Goal: Task Accomplishment & Management: Manage account settings

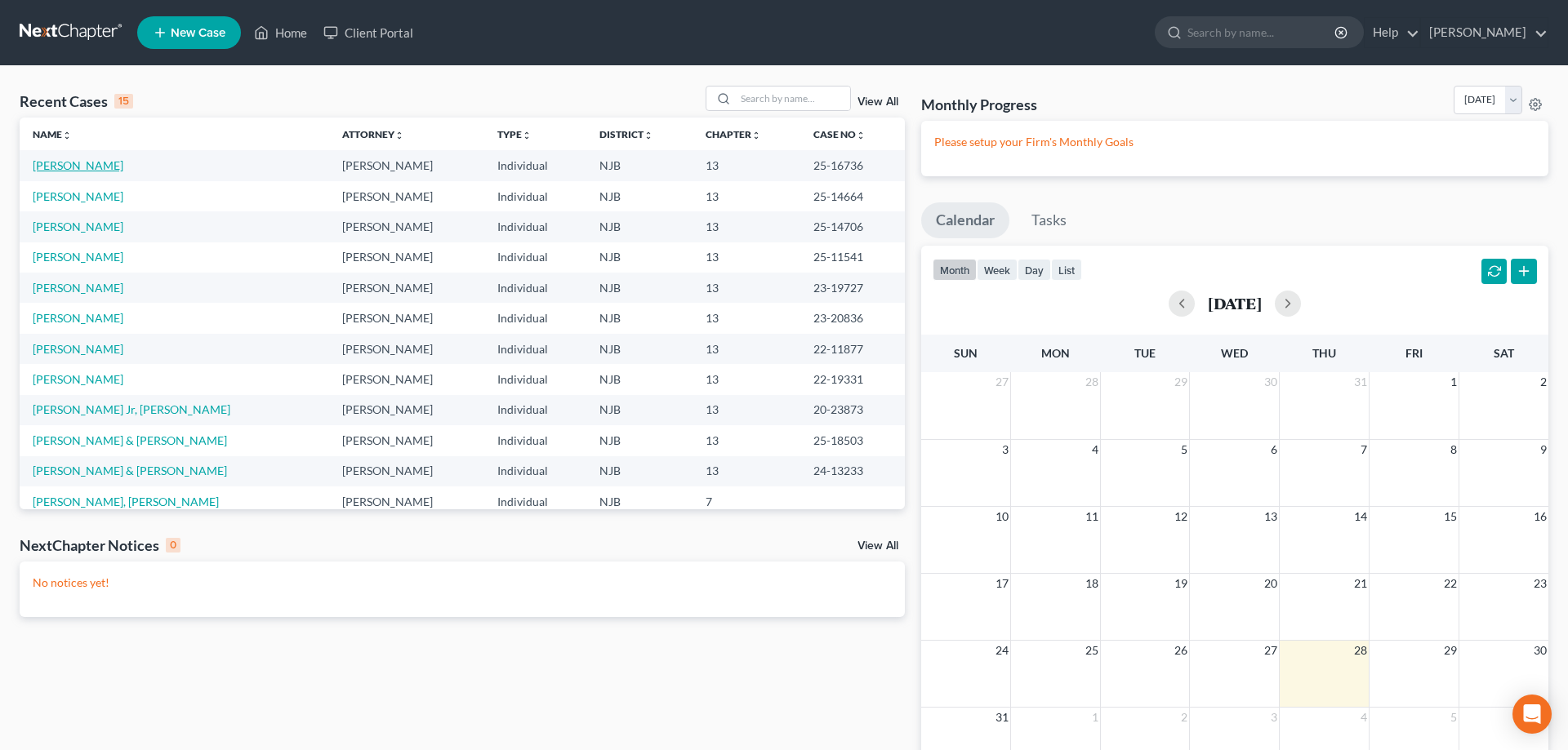
click at [111, 161] on link "[PERSON_NAME]" at bounding box center [78, 165] width 90 height 14
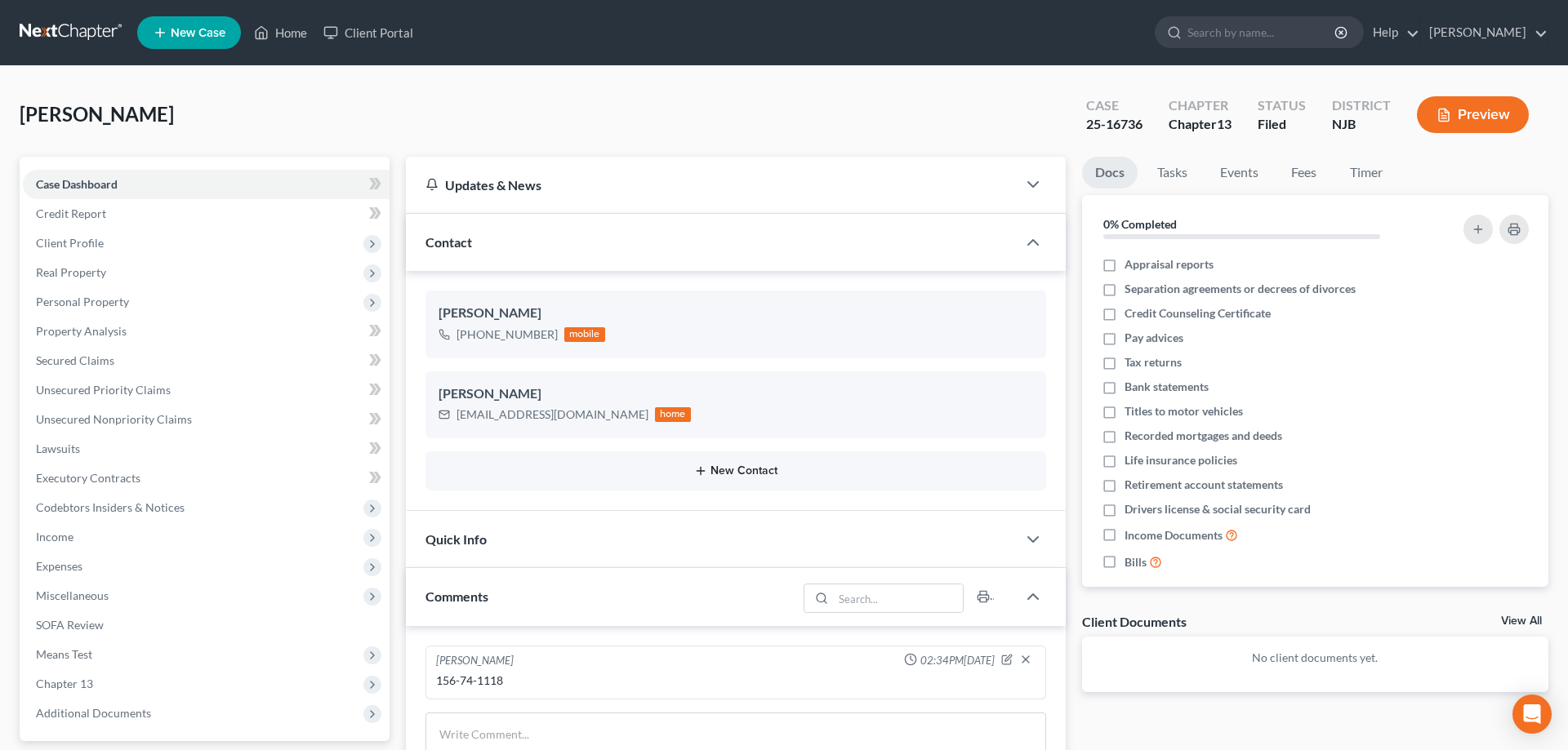
click at [722, 475] on button "New Contact" at bounding box center [735, 471] width 595 height 13
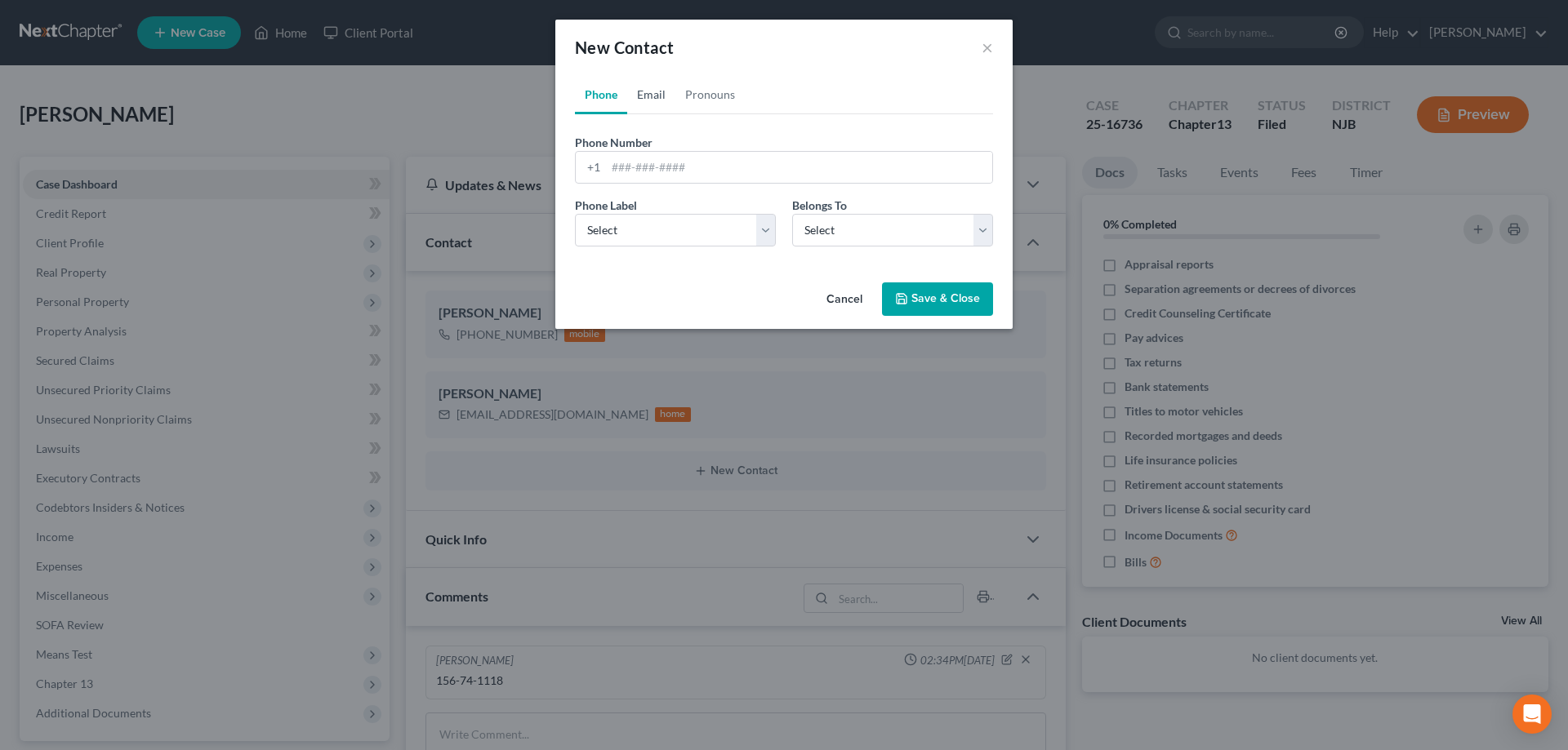
click at [649, 93] on link "Email" at bounding box center [651, 94] width 48 height 39
click at [632, 160] on input "email" at bounding box center [798, 168] width 386 height 31
type input "[EMAIL_ADDRESS][DOMAIN_NAME]"
click at [575, 214] on select "Select Home Work Other" at bounding box center [675, 230] width 201 height 32
select select "0"
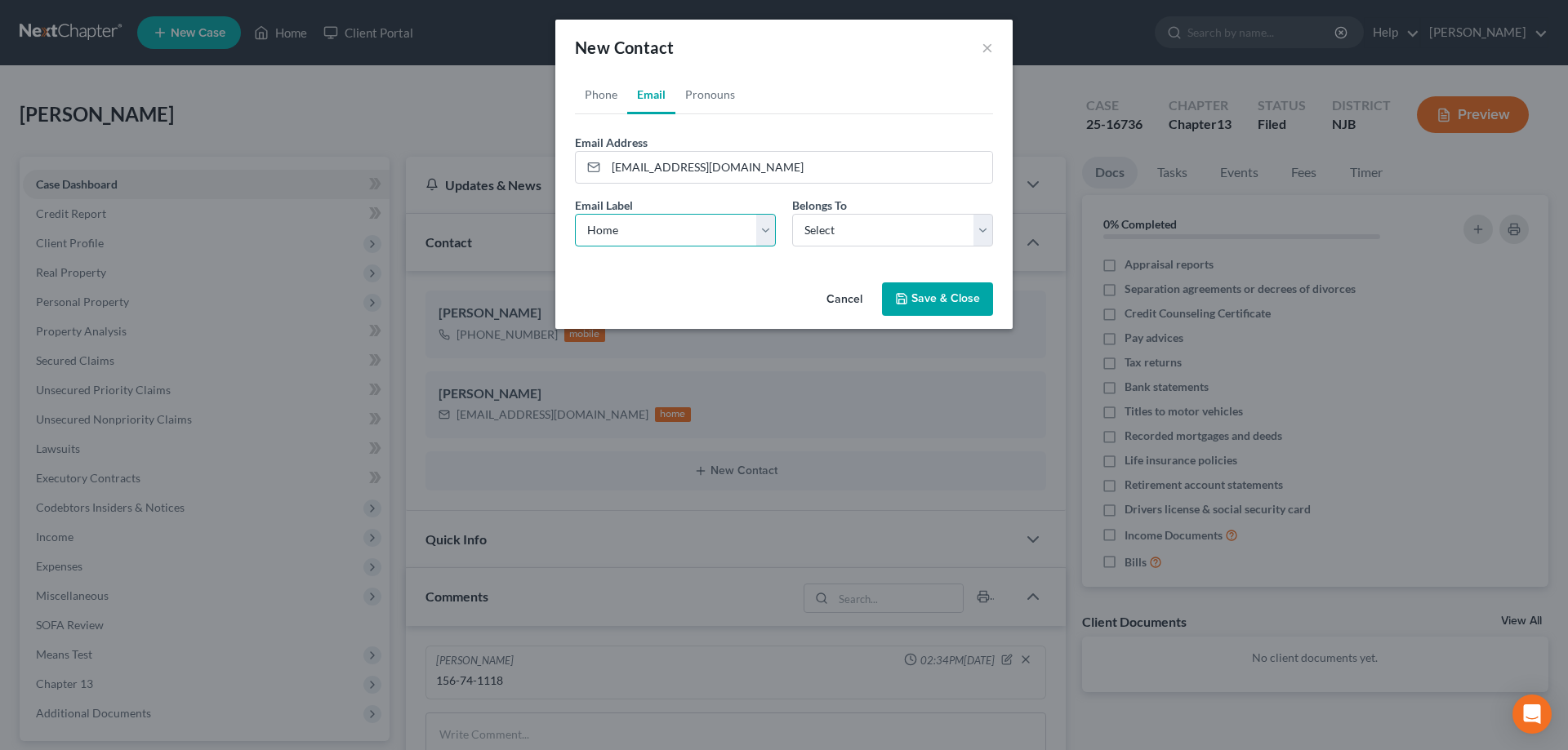
click option "Home" at bounding box center [0, 0] width 0 height 0
click at [792, 214] on select "Select Client Other" at bounding box center [893, 230] width 201 height 32
select select "0"
click option "Client" at bounding box center [0, 0] width 0 height 0
click at [934, 308] on button "Save & Close" at bounding box center [937, 299] width 111 height 34
